Goal: Task Accomplishment & Management: Use online tool/utility

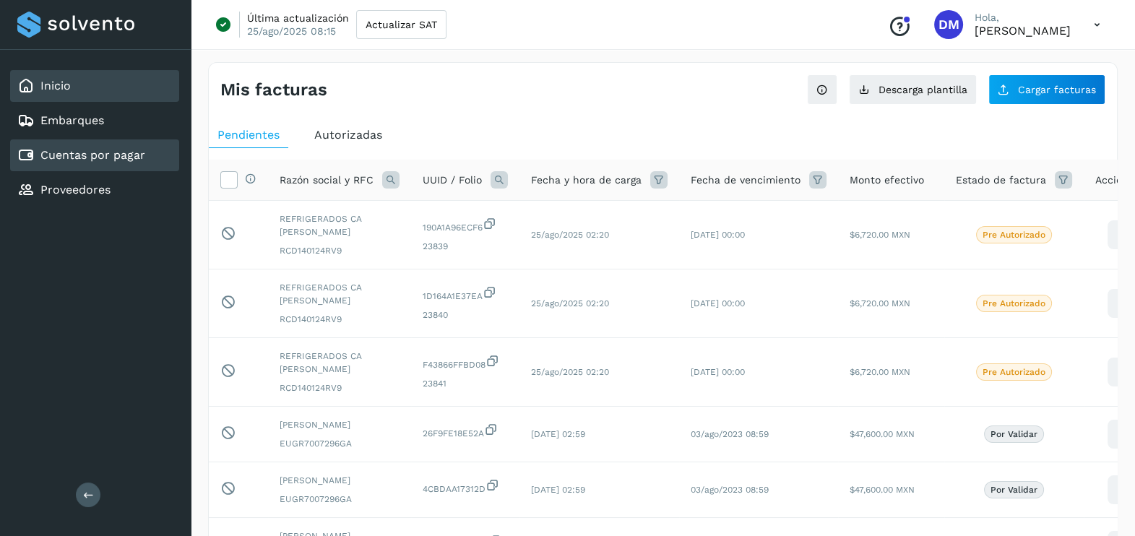
click at [58, 82] on link "Inicio" at bounding box center [55, 86] width 30 height 14
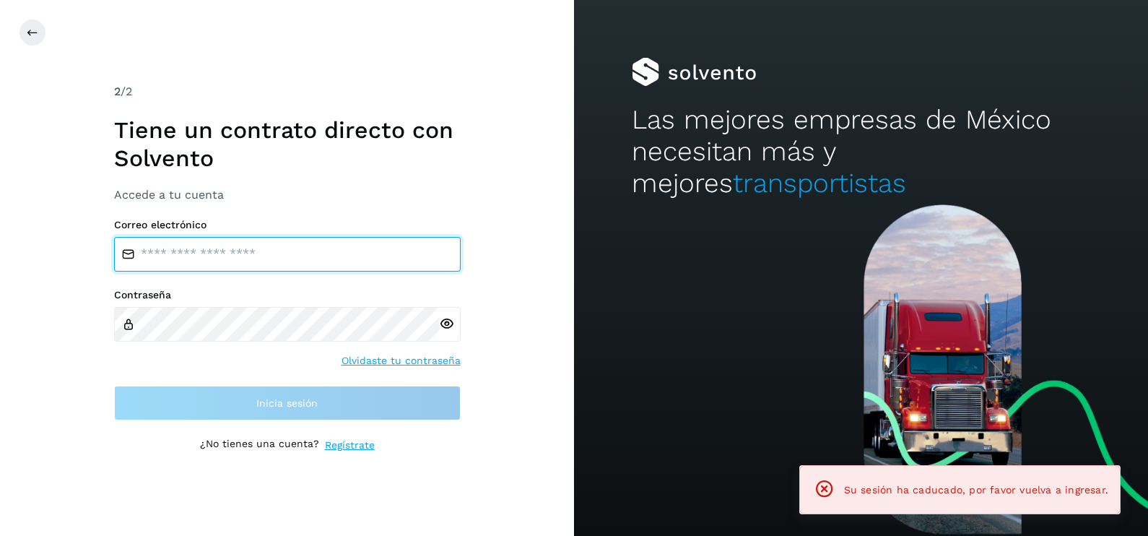
type input "**********"
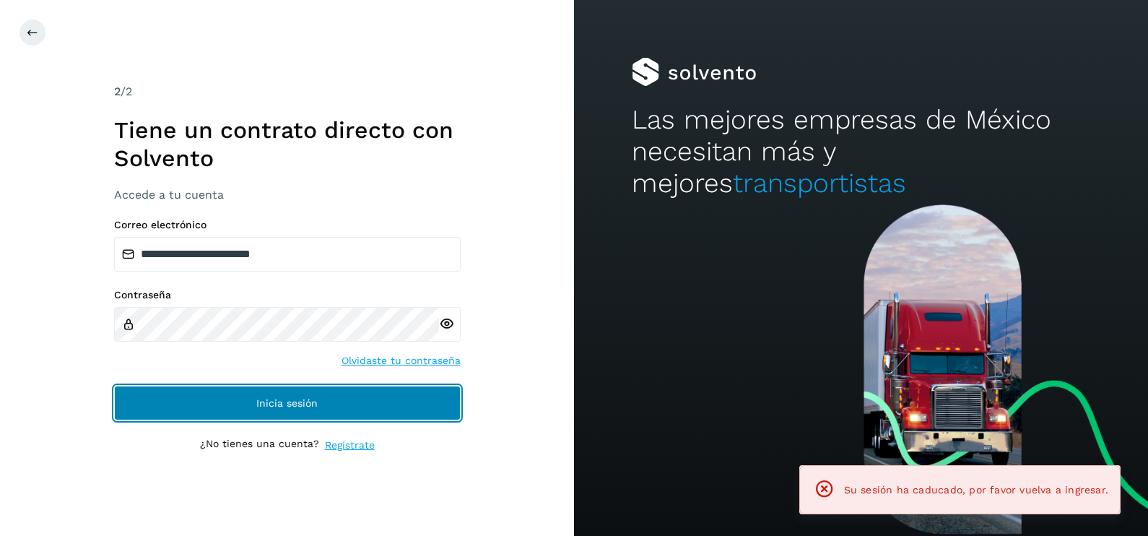
click at [319, 405] on button "Inicia sesión" at bounding box center [287, 403] width 347 height 35
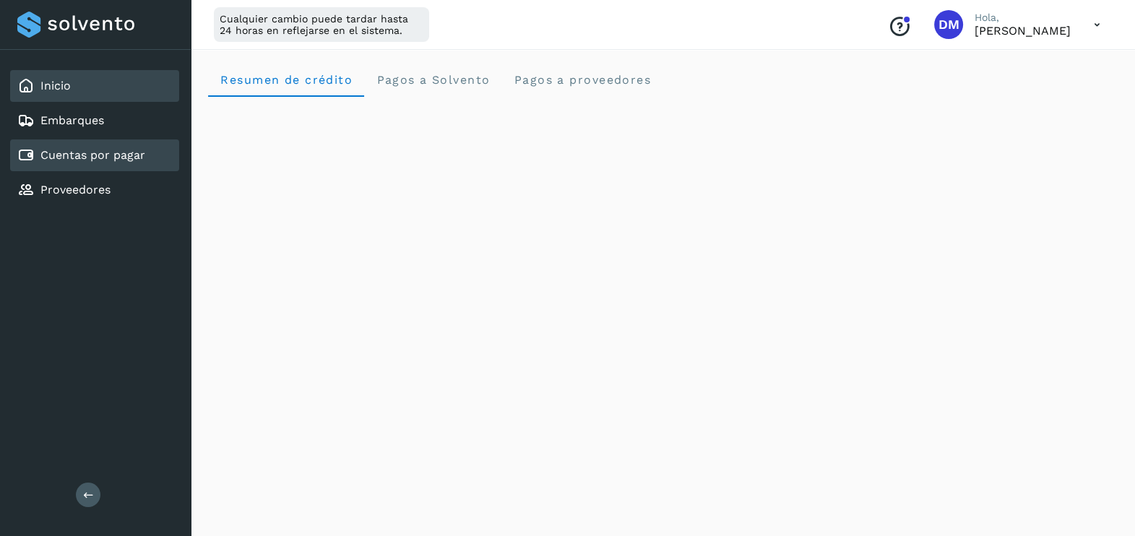
click at [121, 149] on link "Cuentas por pagar" at bounding box center [92, 155] width 105 height 14
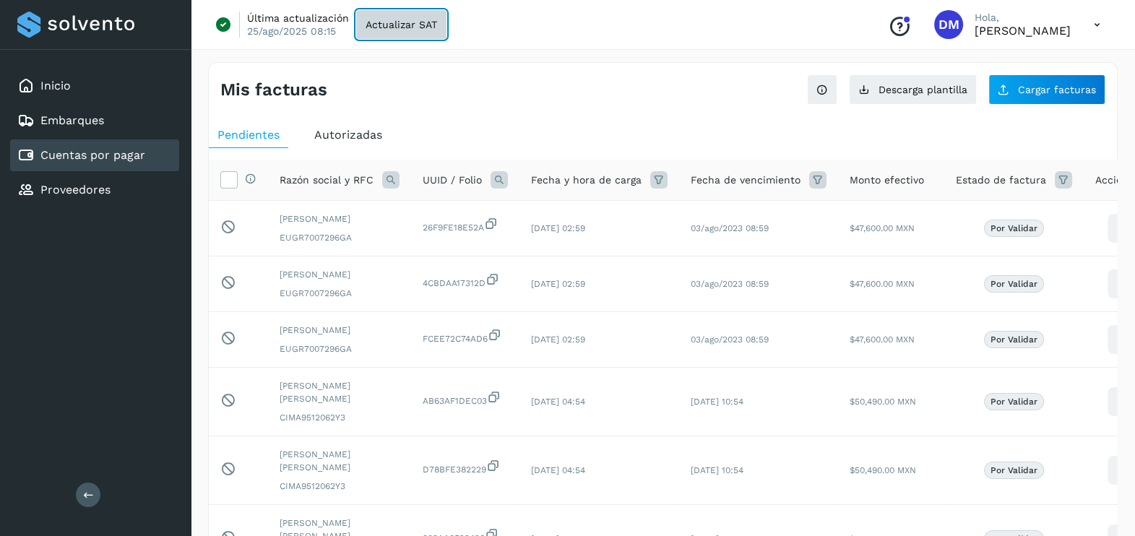
click at [440, 19] on button "Actualizar SAT" at bounding box center [401, 24] width 90 height 29
click at [623, 94] on div "Mis facturas" at bounding box center [441, 89] width 443 height 21
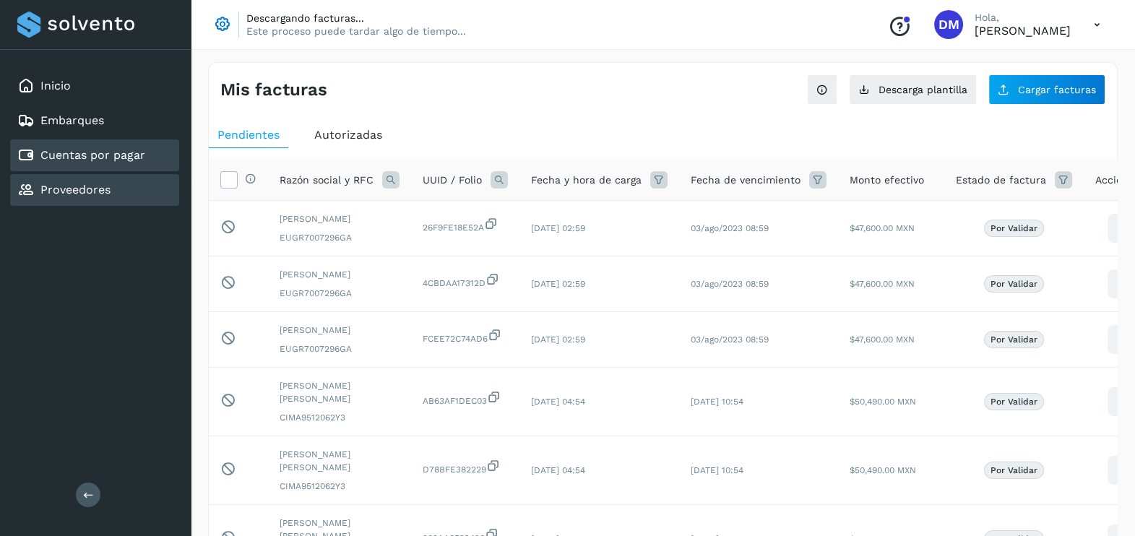
click at [106, 198] on div "Proveedores" at bounding box center [94, 190] width 169 height 32
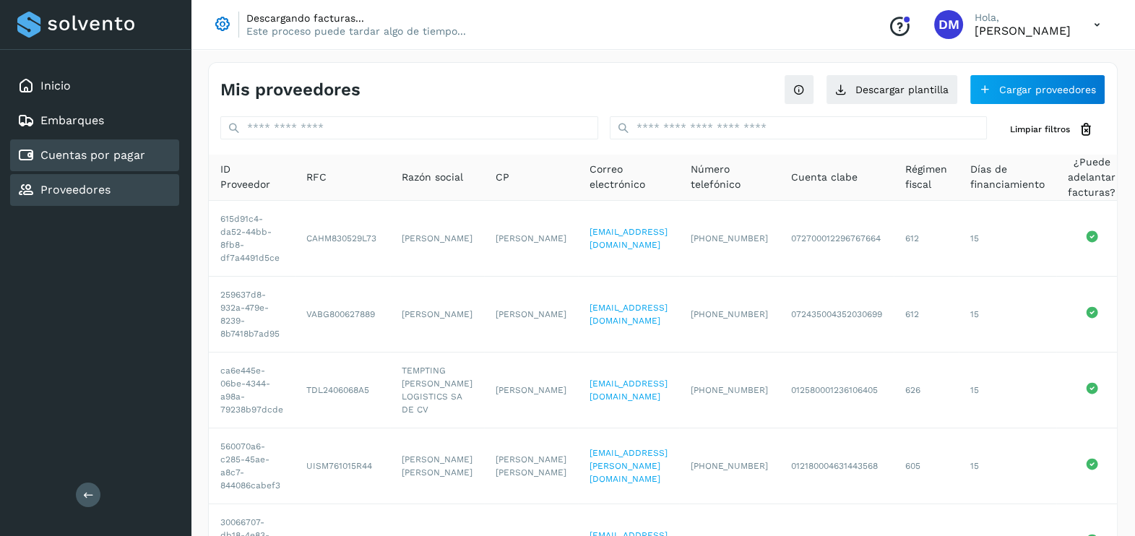
click at [101, 160] on link "Cuentas por pagar" at bounding box center [92, 155] width 105 height 14
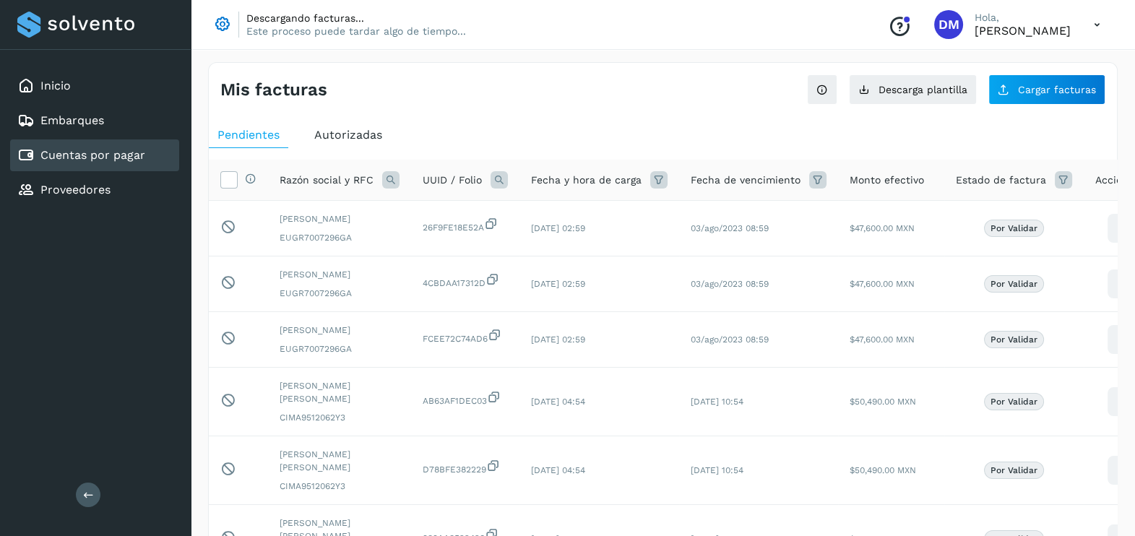
click at [108, 207] on div "Inicio Embarques Cuentas por pagar Proveedores" at bounding box center [95, 138] width 191 height 176
click at [89, 86] on div "Inicio" at bounding box center [94, 86] width 169 height 32
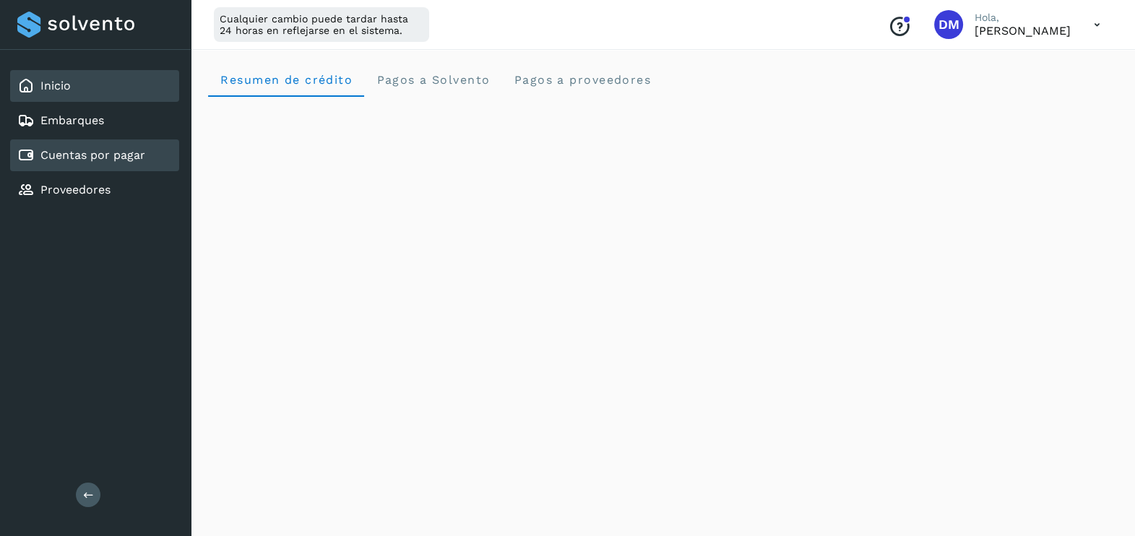
click at [69, 155] on link "Cuentas por pagar" at bounding box center [92, 155] width 105 height 14
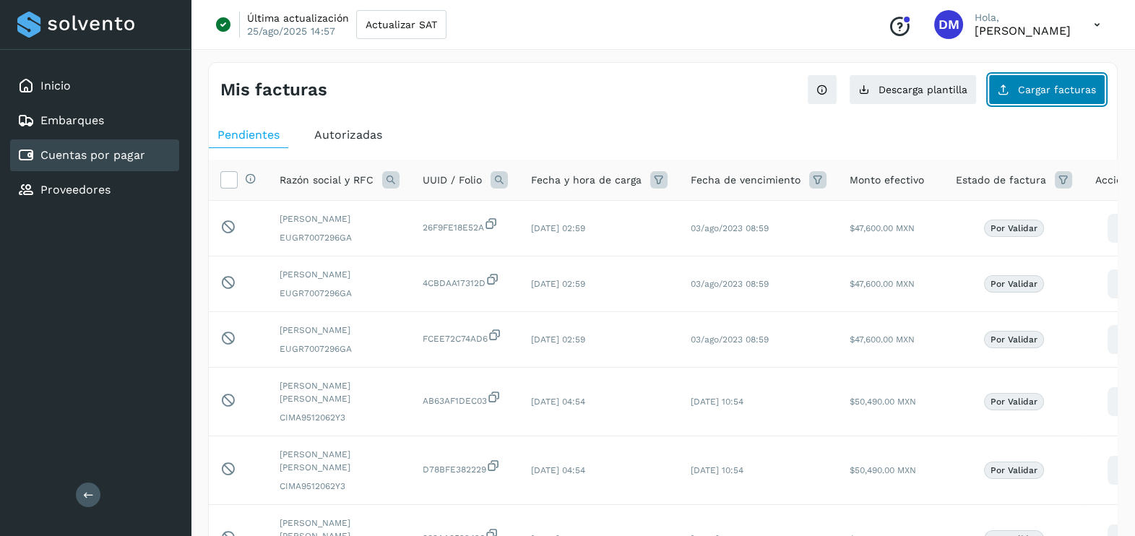
click at [1049, 85] on span "Cargar facturas" at bounding box center [1057, 89] width 78 height 10
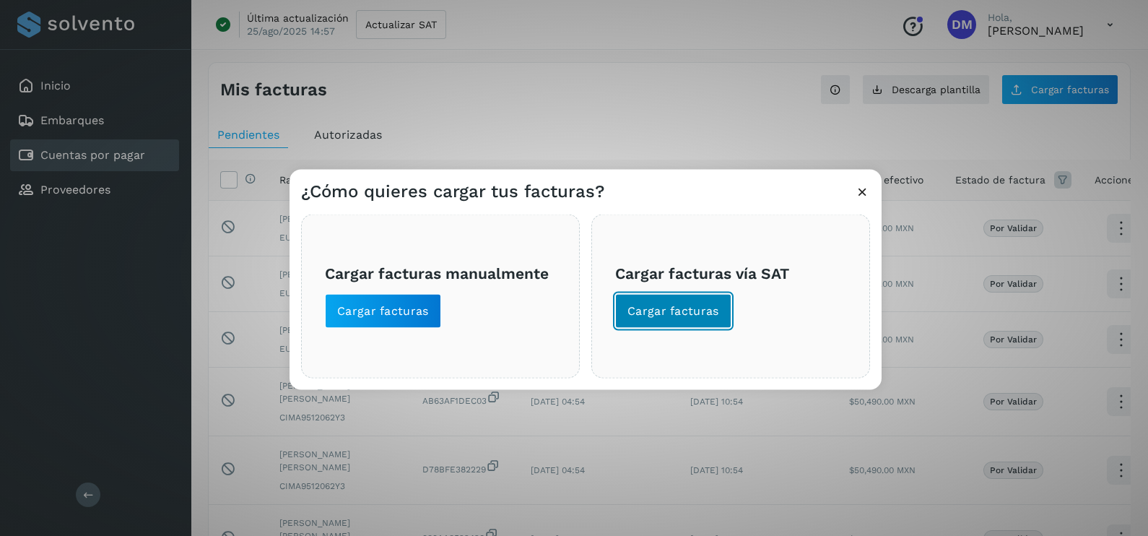
click at [698, 318] on span "Cargar facturas" at bounding box center [674, 311] width 92 height 16
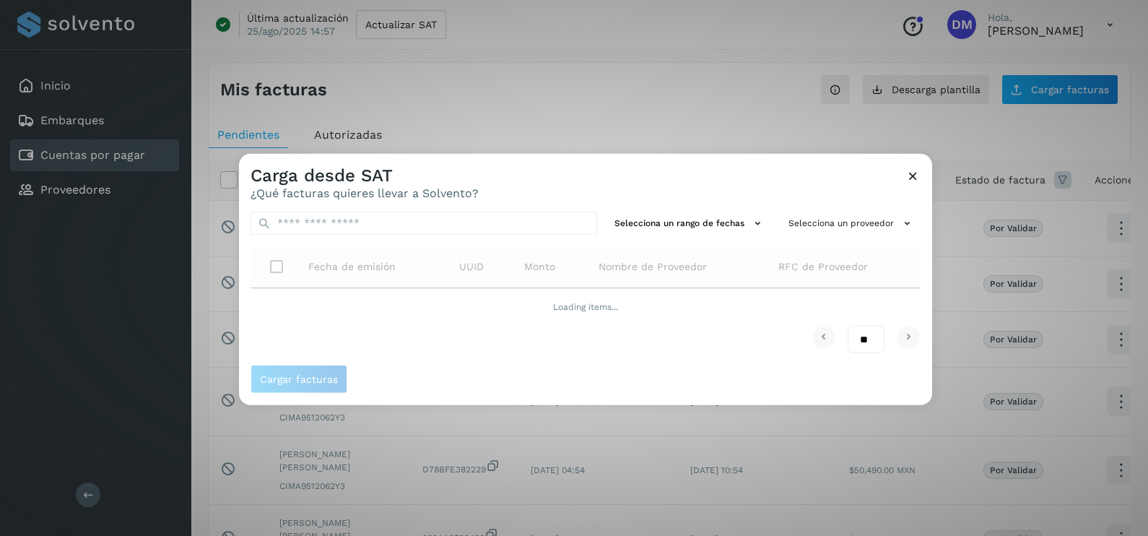
click at [515, 422] on div "Carga desde SAT ¿Qué facturas quieres llevar a Solvento? Selecciona un rango de…" at bounding box center [574, 268] width 1148 height 536
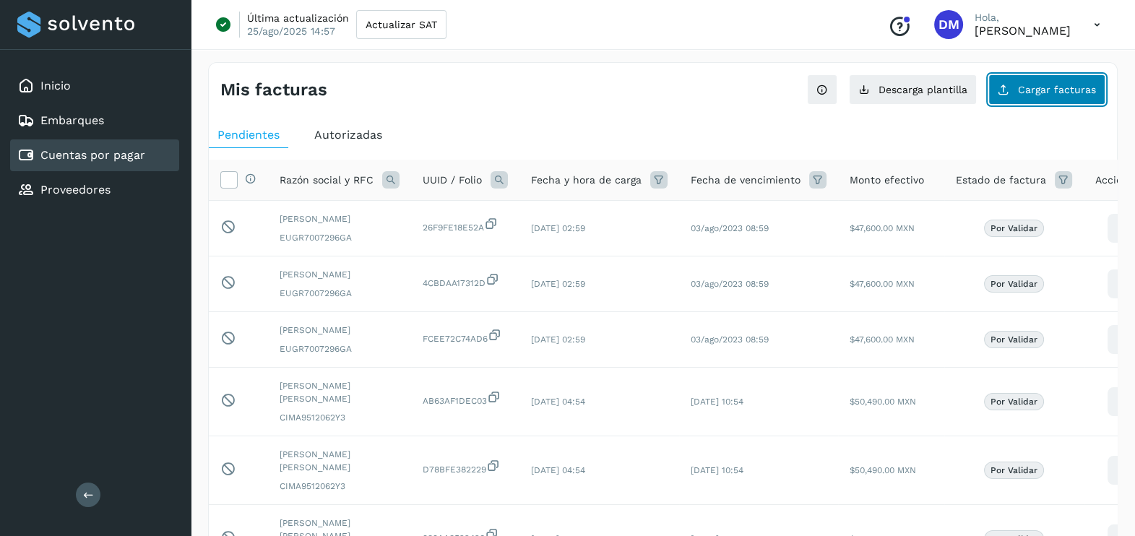
click at [1056, 93] on span "Cargar facturas" at bounding box center [1057, 89] width 78 height 10
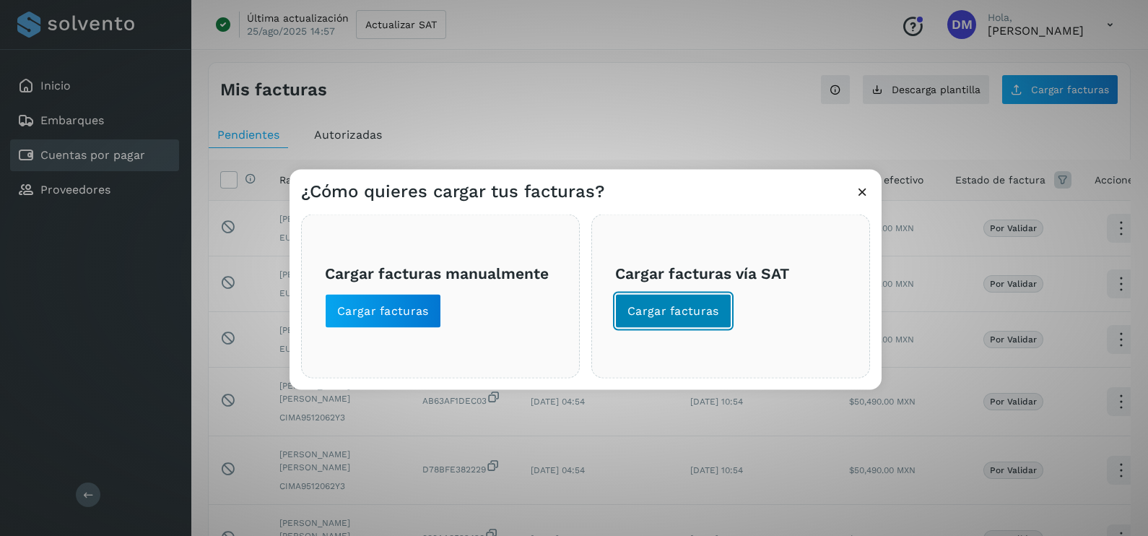
click at [676, 317] on span "Cargar facturas" at bounding box center [674, 311] width 92 height 16
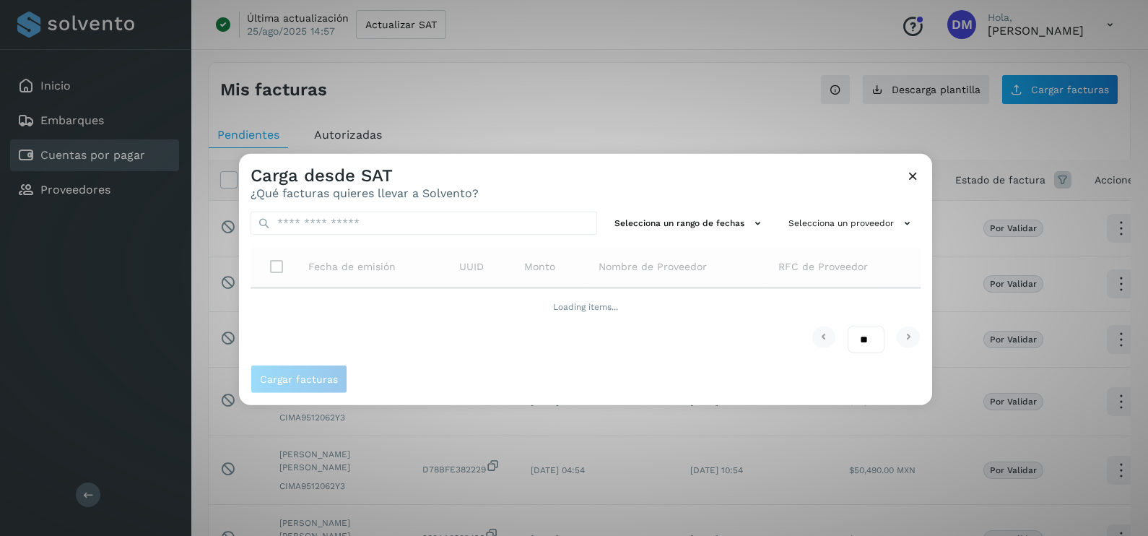
click at [641, 184] on div "Carga desde SAT ¿Qué facturas quieres llevar a Solvento?" at bounding box center [585, 177] width 693 height 46
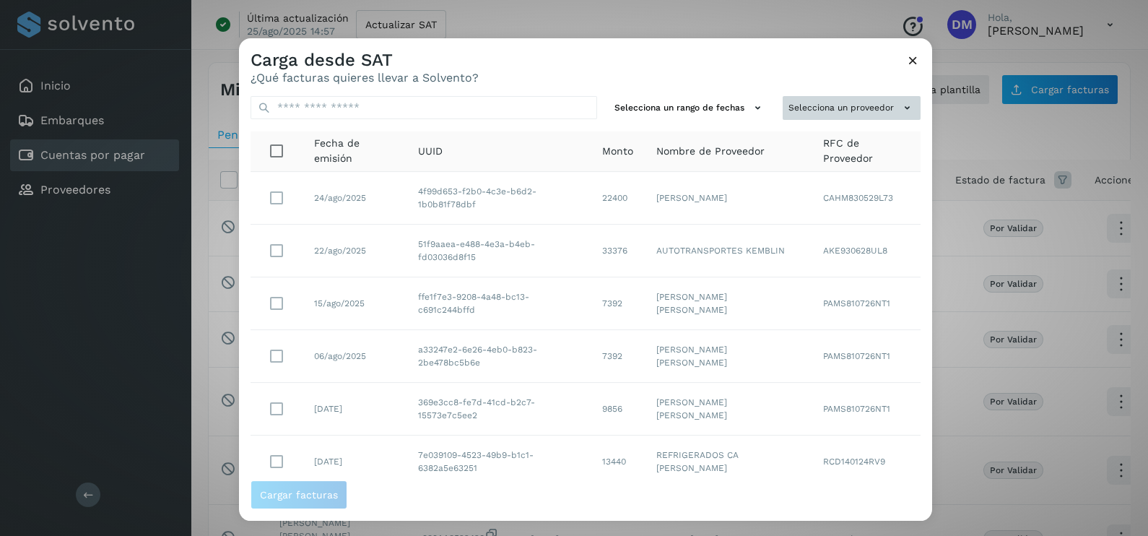
click at [829, 101] on button "Selecciona un proveedor" at bounding box center [852, 108] width 138 height 24
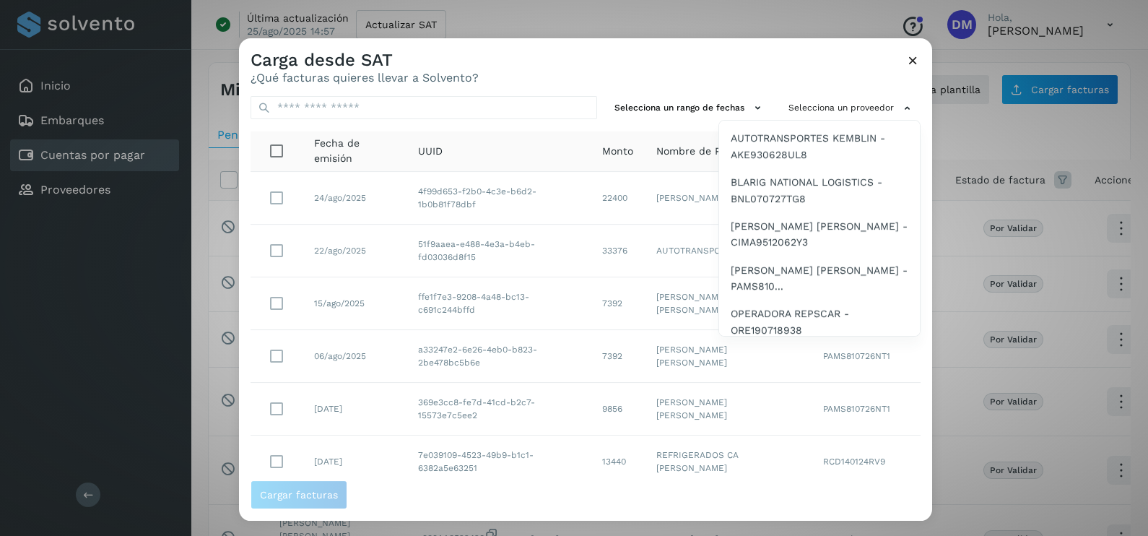
scroll to position [90, 0]
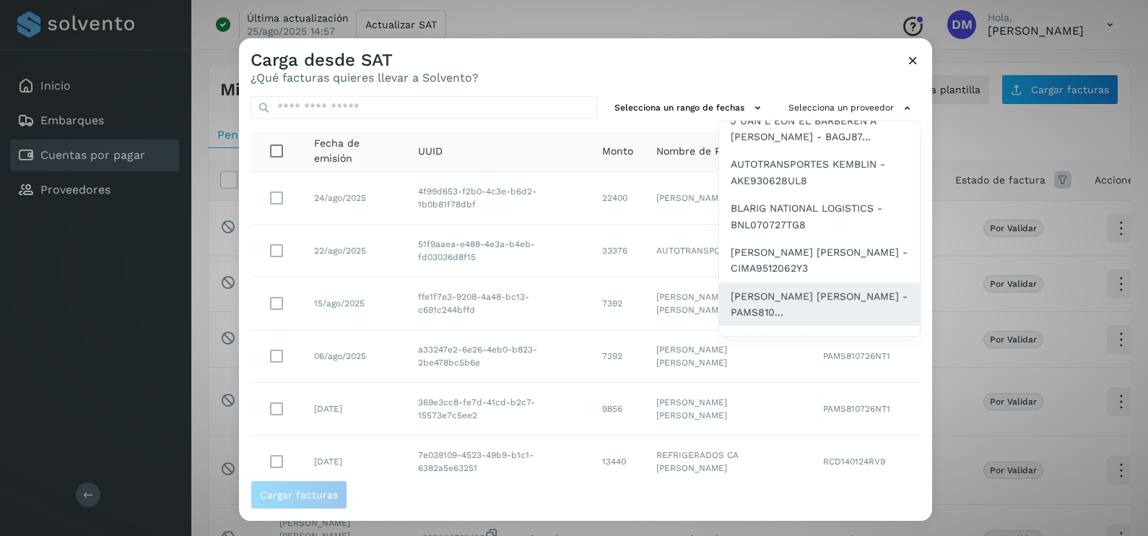
click at [766, 294] on span "[PERSON_NAME] [PERSON_NAME] - PAMS810..." at bounding box center [820, 304] width 178 height 32
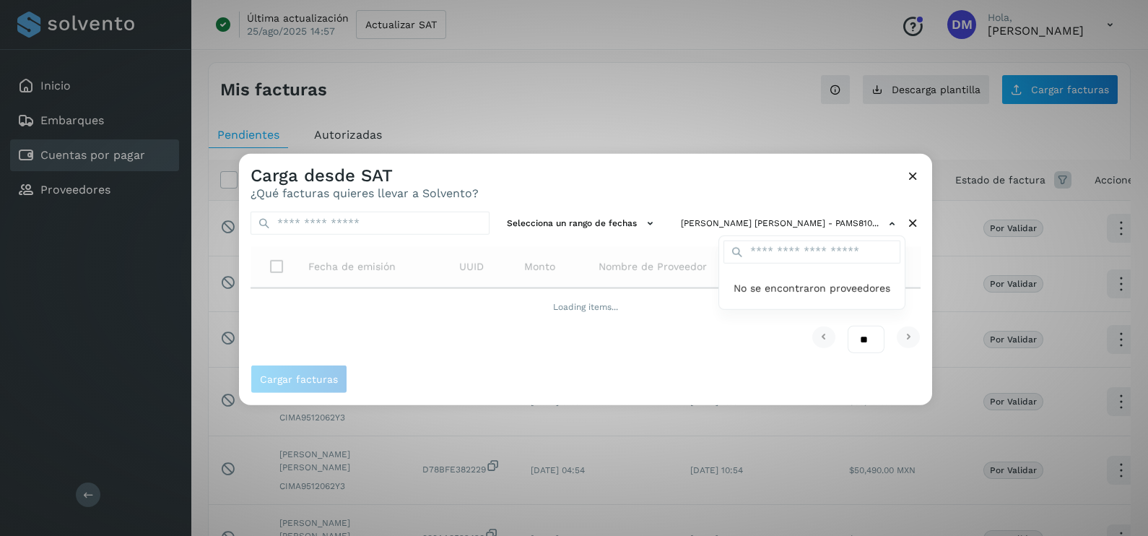
scroll to position [0, 0]
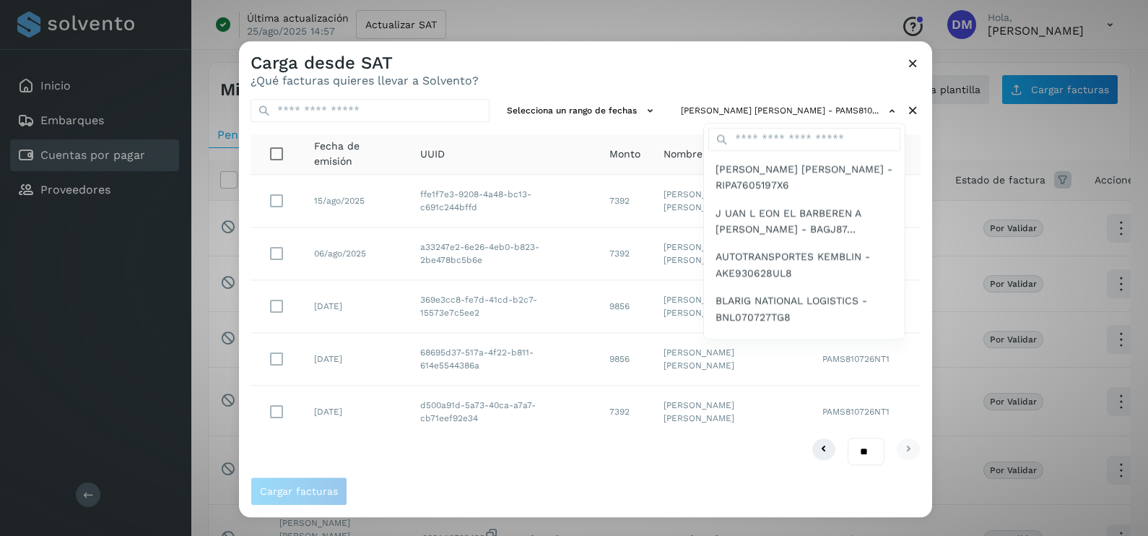
click at [604, 478] on div at bounding box center [813, 309] width 1148 height 536
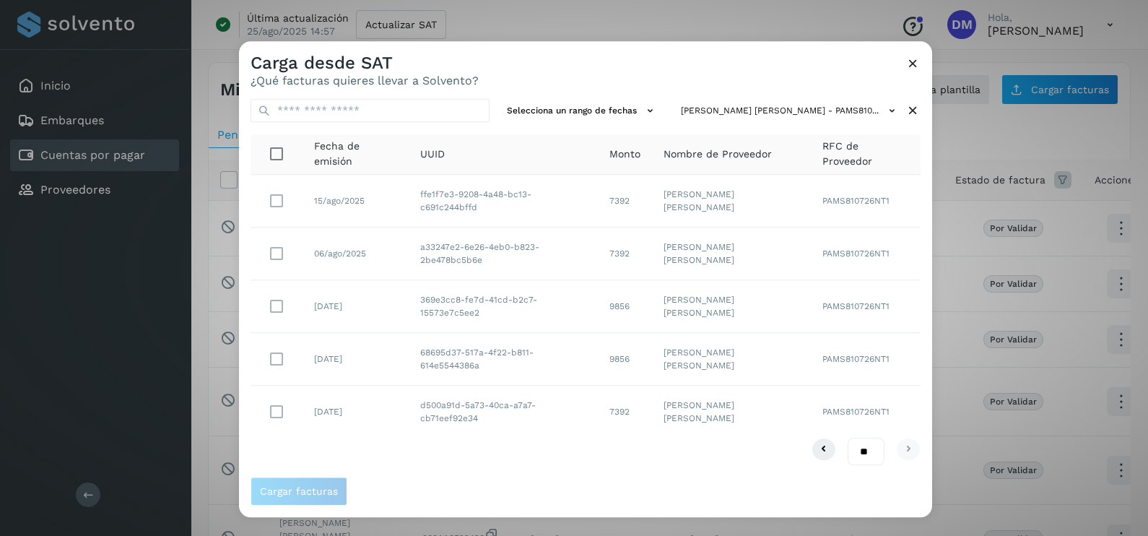
click at [556, 479] on span "Cargar facturas" at bounding box center [586, 491] width 670 height 29
click at [911, 70] on icon at bounding box center [913, 63] width 15 height 15
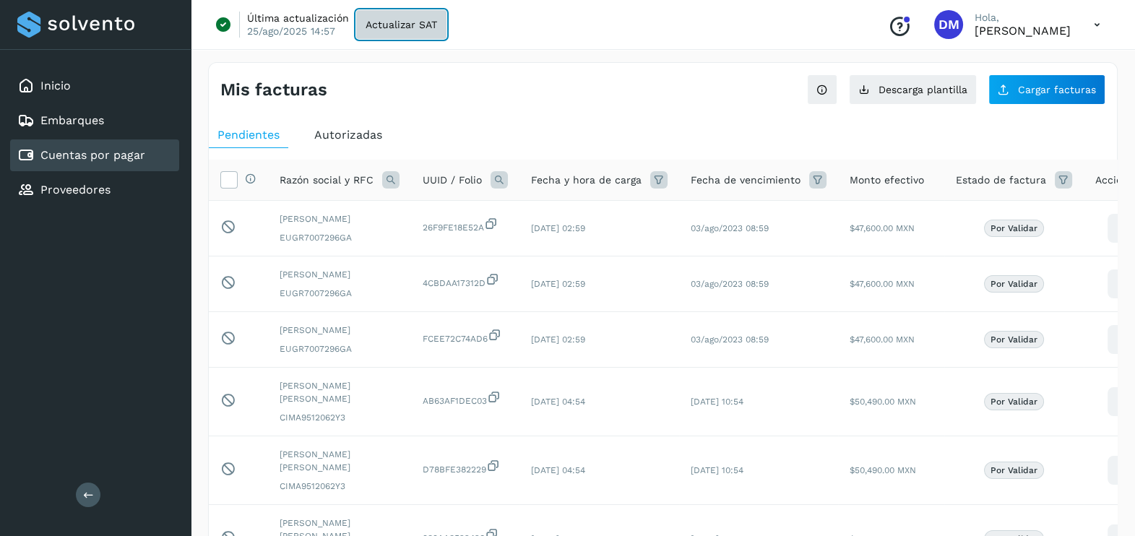
click at [412, 25] on span "Actualizar SAT" at bounding box center [400, 24] width 71 height 10
click at [705, 94] on div "Mis facturas Ver instrucciones para cargar Facturas Descarga plantilla Cargar f…" at bounding box center [663, 84] width 908 height 42
click at [87, 312] on div "Inicio Embarques Cuentas por pagar Proveedores Salir" at bounding box center [95, 268] width 191 height 536
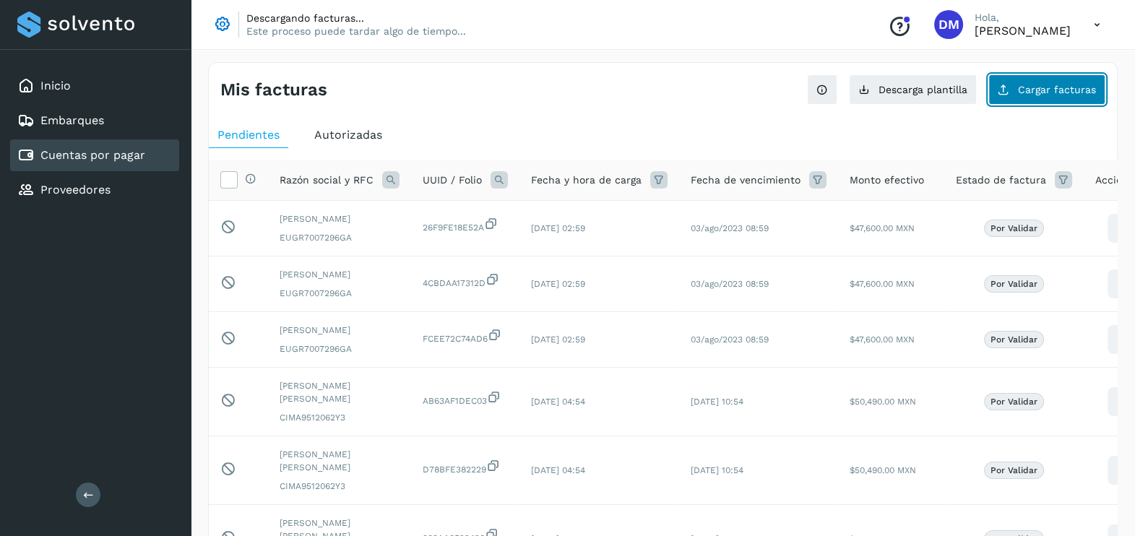
click at [1044, 84] on span "Cargar facturas" at bounding box center [1057, 89] width 78 height 10
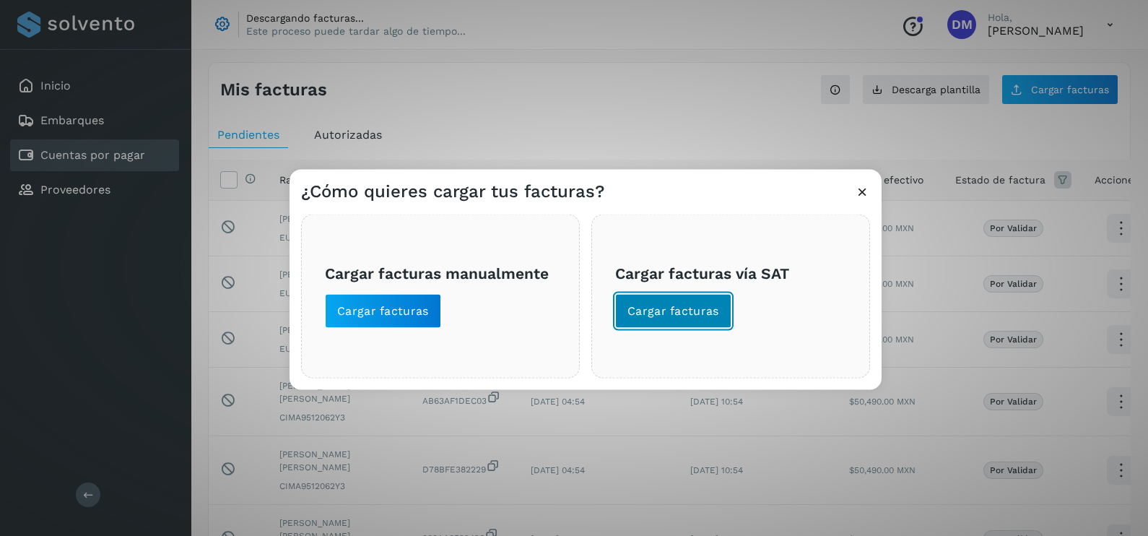
click at [683, 313] on span "Cargar facturas" at bounding box center [674, 311] width 92 height 16
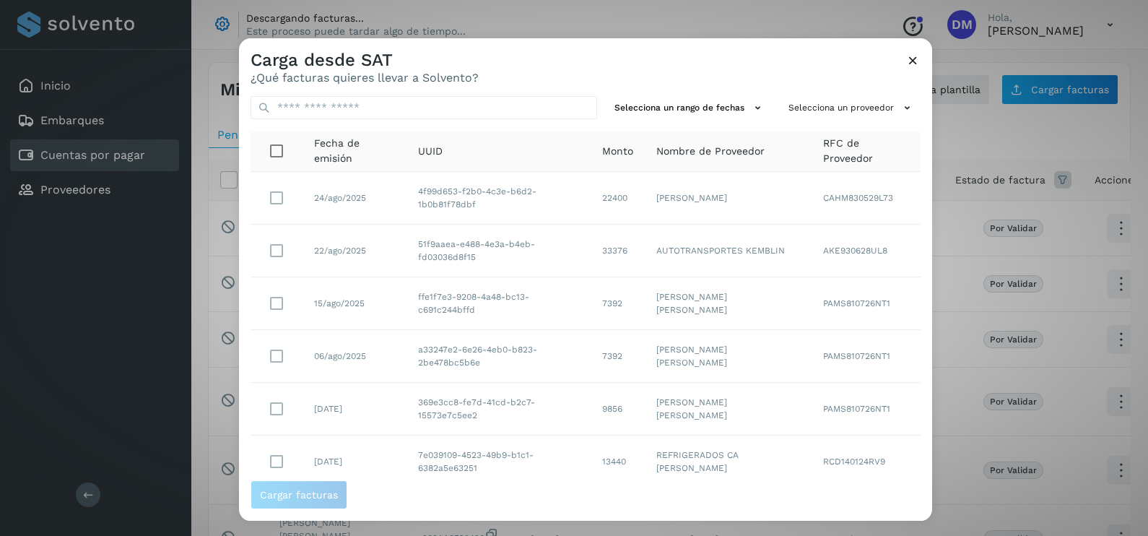
click at [914, 63] on icon at bounding box center [913, 60] width 15 height 15
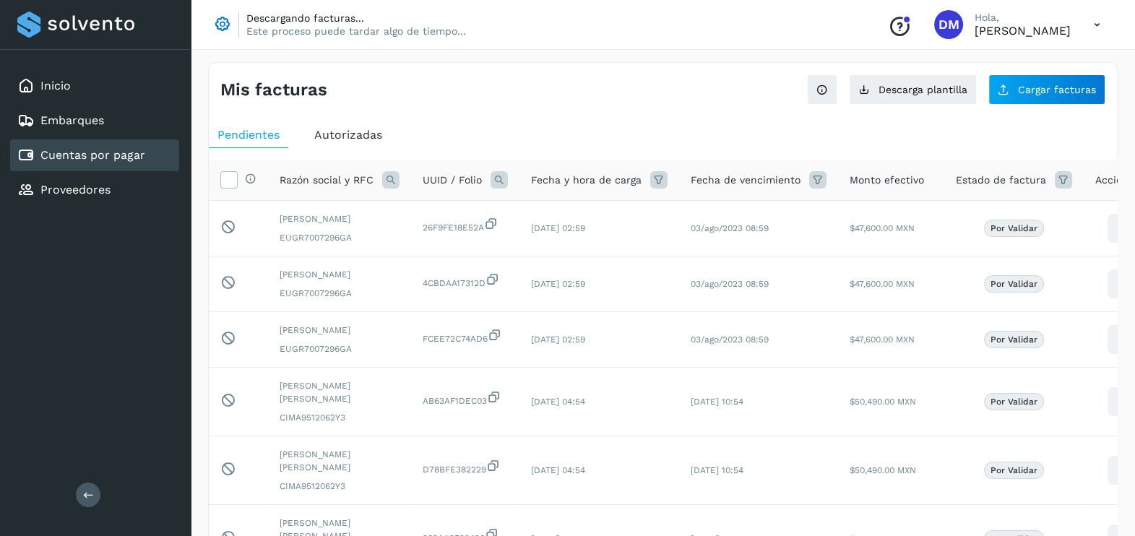
click at [603, 100] on div "Mis facturas Ver instrucciones para cargar Facturas Descarga plantilla Cargar f…" at bounding box center [663, 84] width 908 height 42
click at [120, 256] on div "Inicio Embarques Cuentas por pagar Proveedores Salir" at bounding box center [95, 268] width 191 height 536
click at [65, 86] on link "Inicio" at bounding box center [55, 86] width 30 height 14
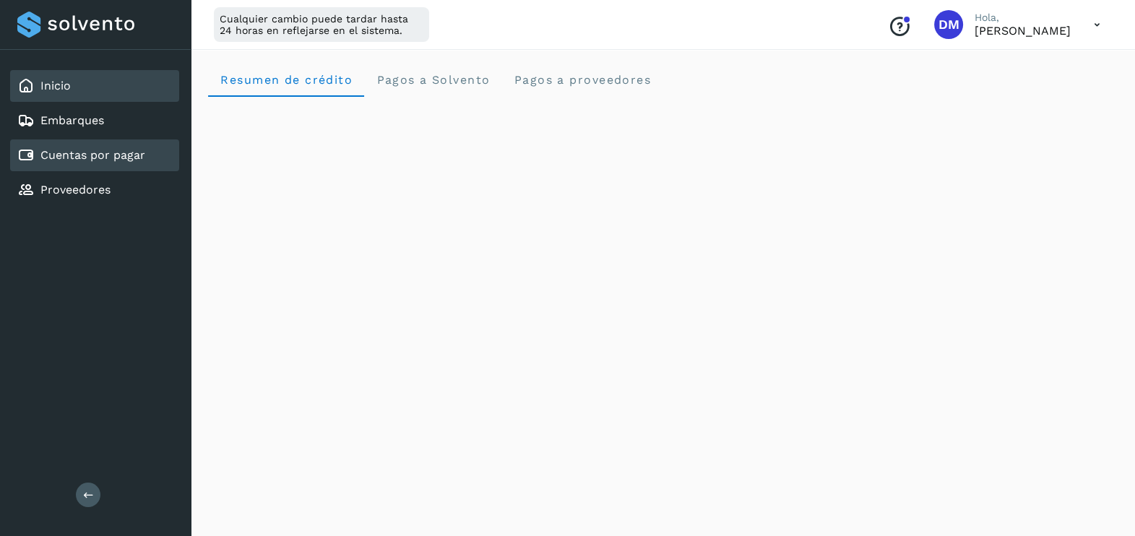
click at [106, 139] on div "Cuentas por pagar" at bounding box center [94, 155] width 169 height 32
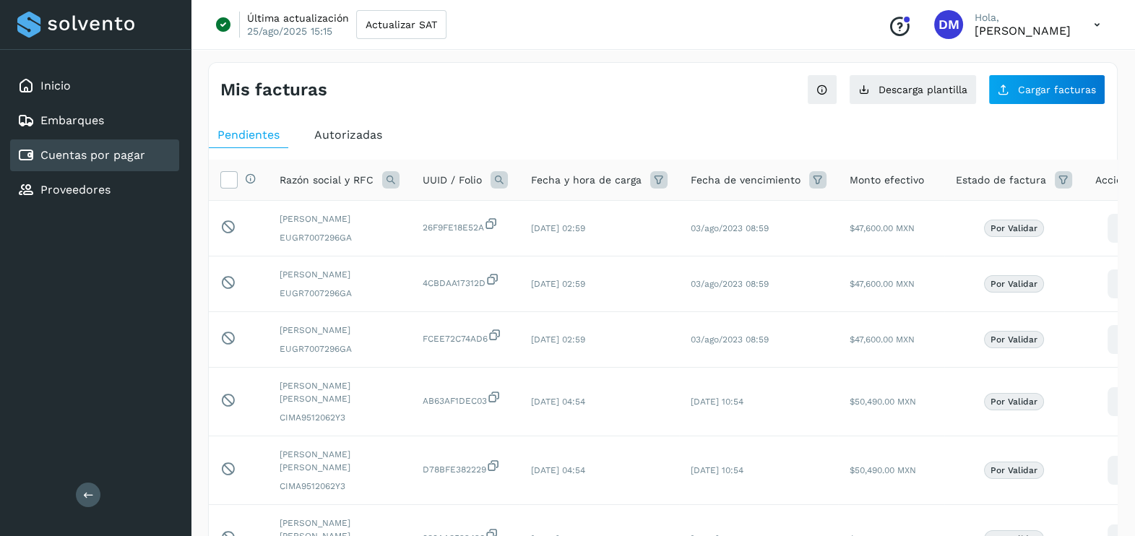
click at [345, 132] on span "Autorizadas" at bounding box center [348, 135] width 68 height 14
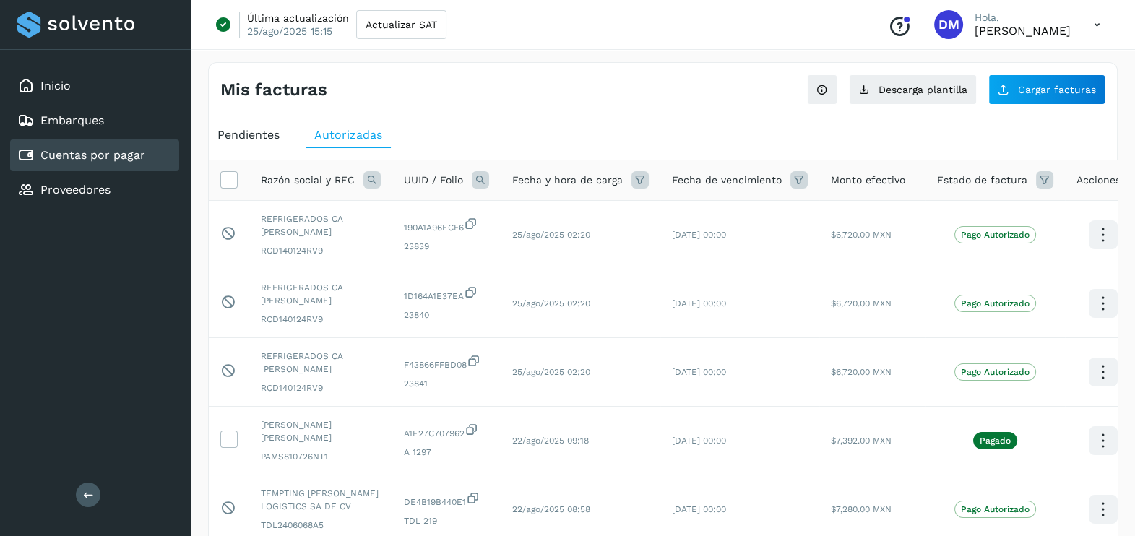
click at [256, 135] on span "Pendientes" at bounding box center [248, 135] width 62 height 14
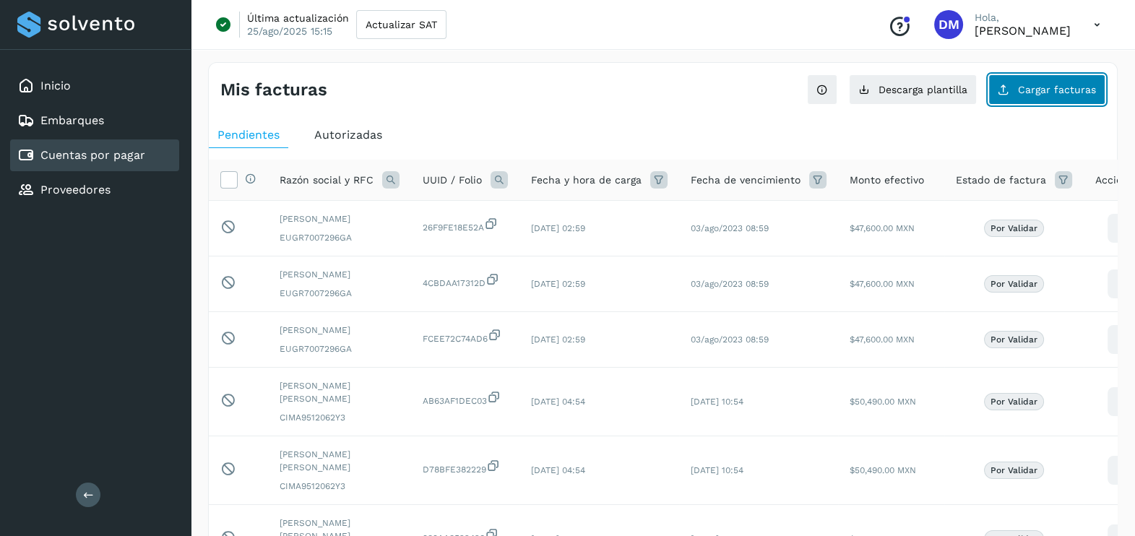
click at [1076, 76] on button "Cargar facturas" at bounding box center [1046, 89] width 117 height 30
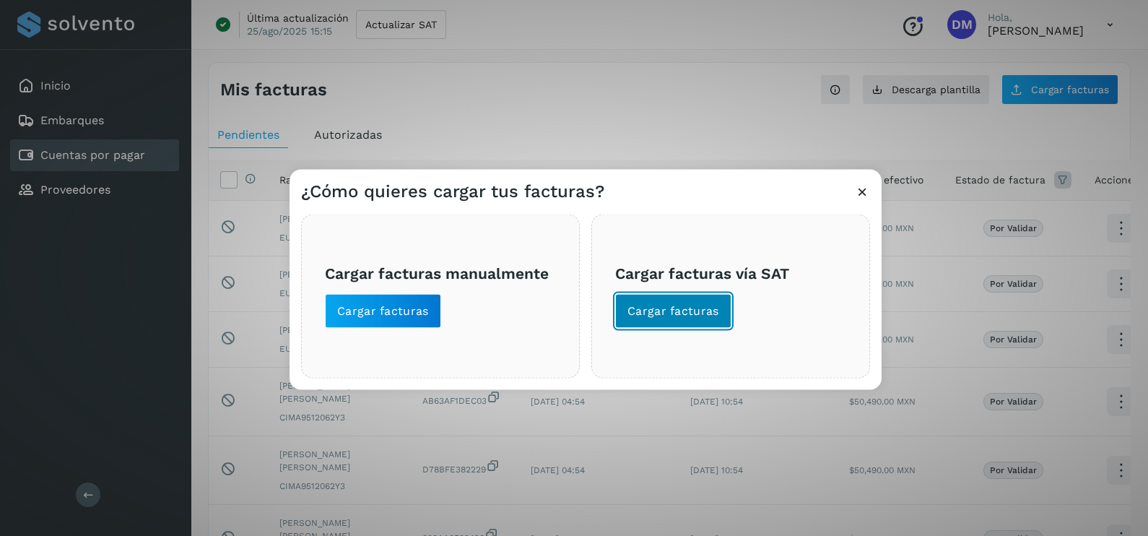
click at [672, 308] on span "Cargar facturas" at bounding box center [674, 311] width 92 height 16
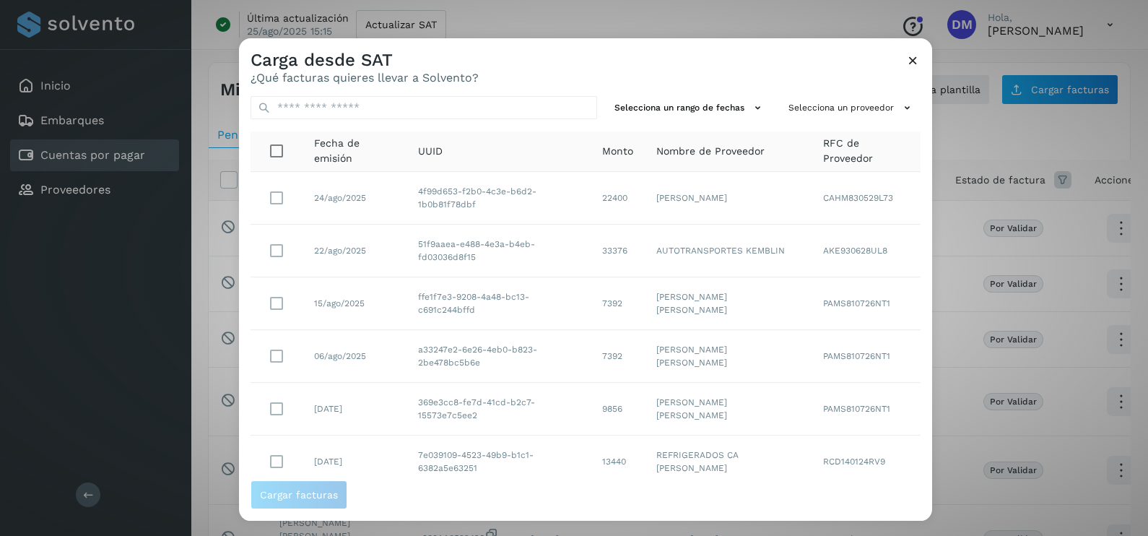
click at [911, 53] on icon at bounding box center [913, 60] width 15 height 15
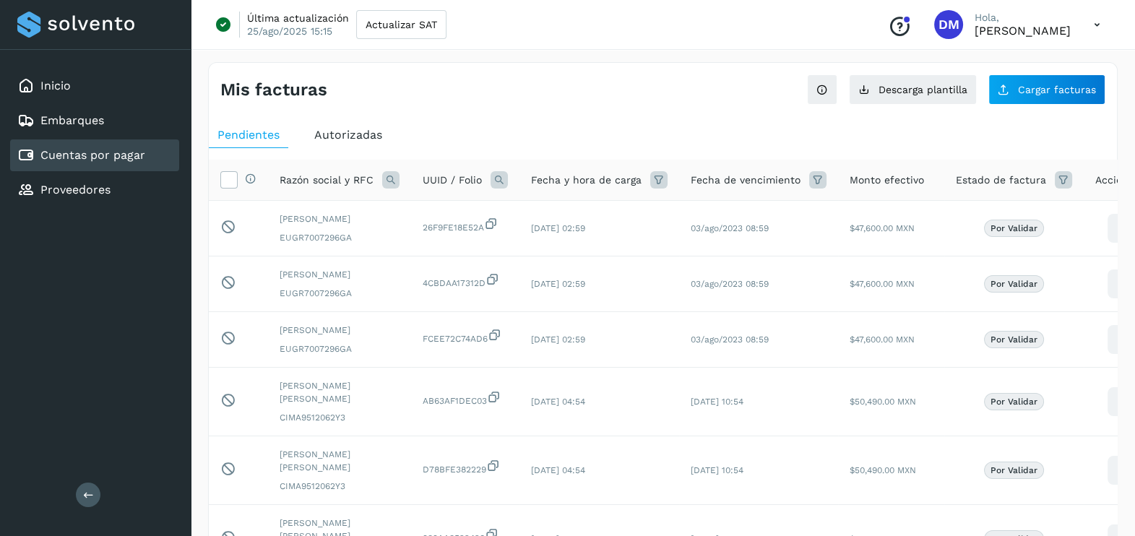
click at [132, 340] on div "Inicio Embarques Cuentas por pagar Proveedores Salir" at bounding box center [95, 268] width 191 height 536
